Goal: Transaction & Acquisition: Purchase product/service

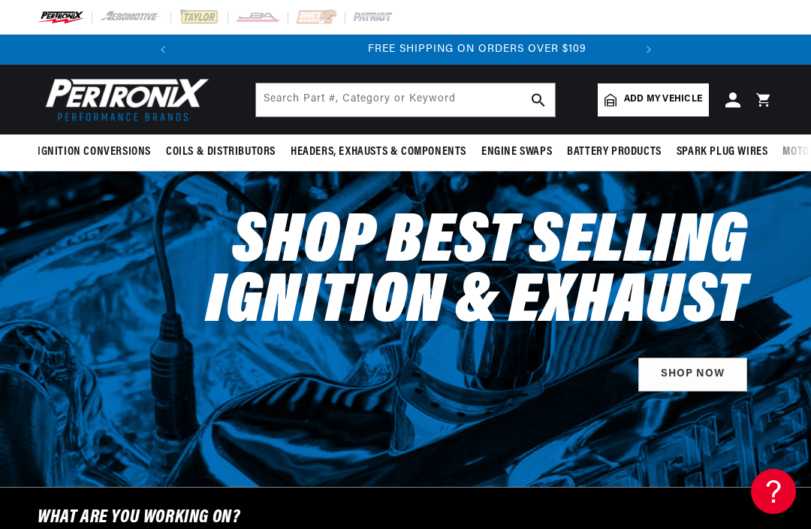
scroll to position [0, 455]
click at [374, 90] on input "text" at bounding box center [405, 99] width 299 height 33
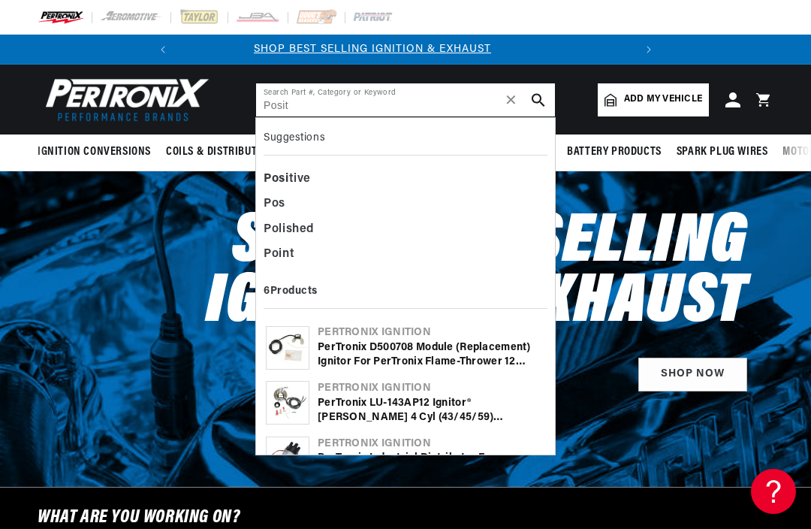
scroll to position [0, 0]
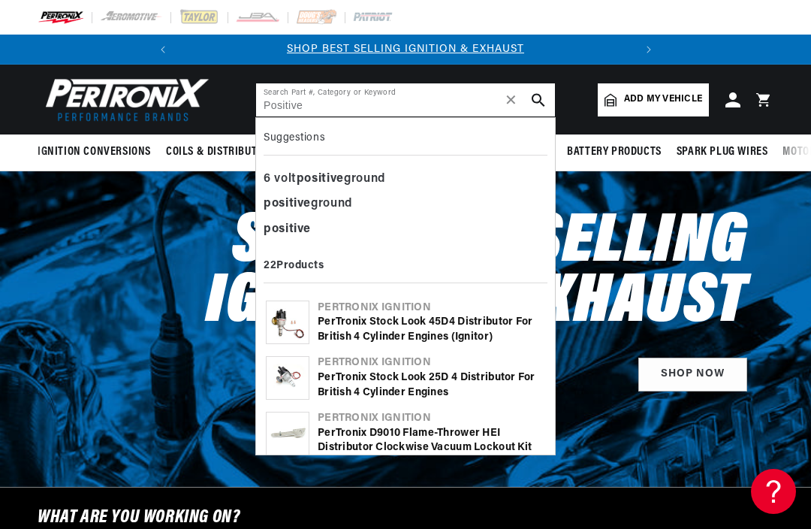
type input "Positive"
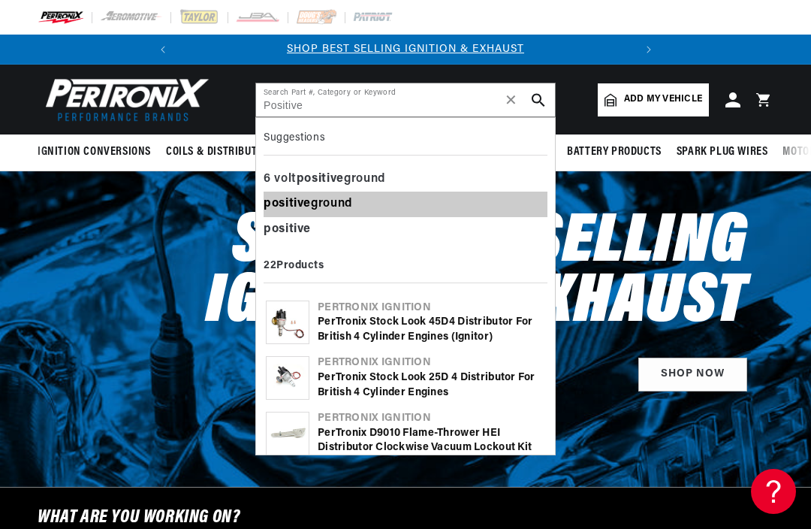
click at [363, 204] on div "positive ground" at bounding box center [406, 205] width 284 height 26
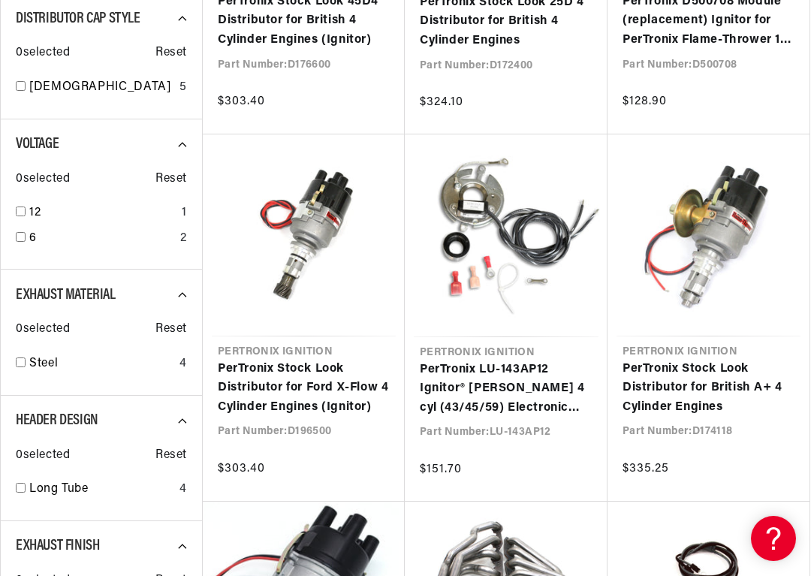
click at [686, 392] on link "PerTronix Stock Look Distributor for British A+ 4 Cylinder Engines" at bounding box center [709, 389] width 172 height 58
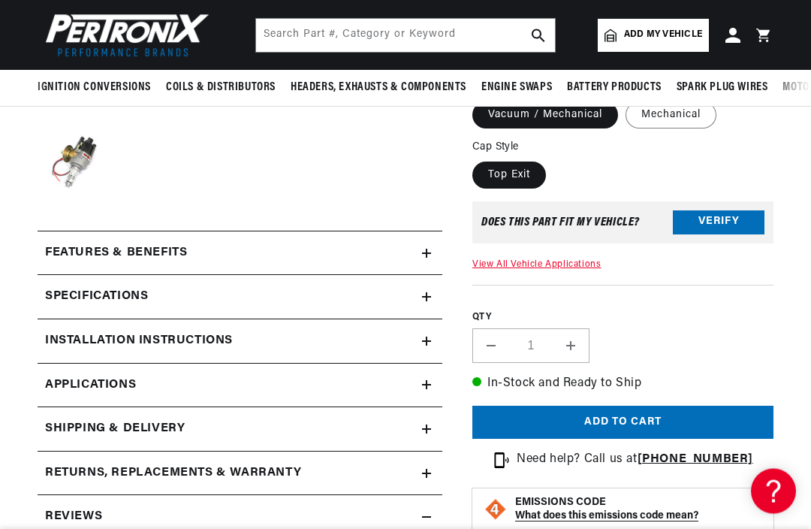
scroll to position [388, 0]
